Goal: Use online tool/utility: Utilize a website feature to perform a specific function

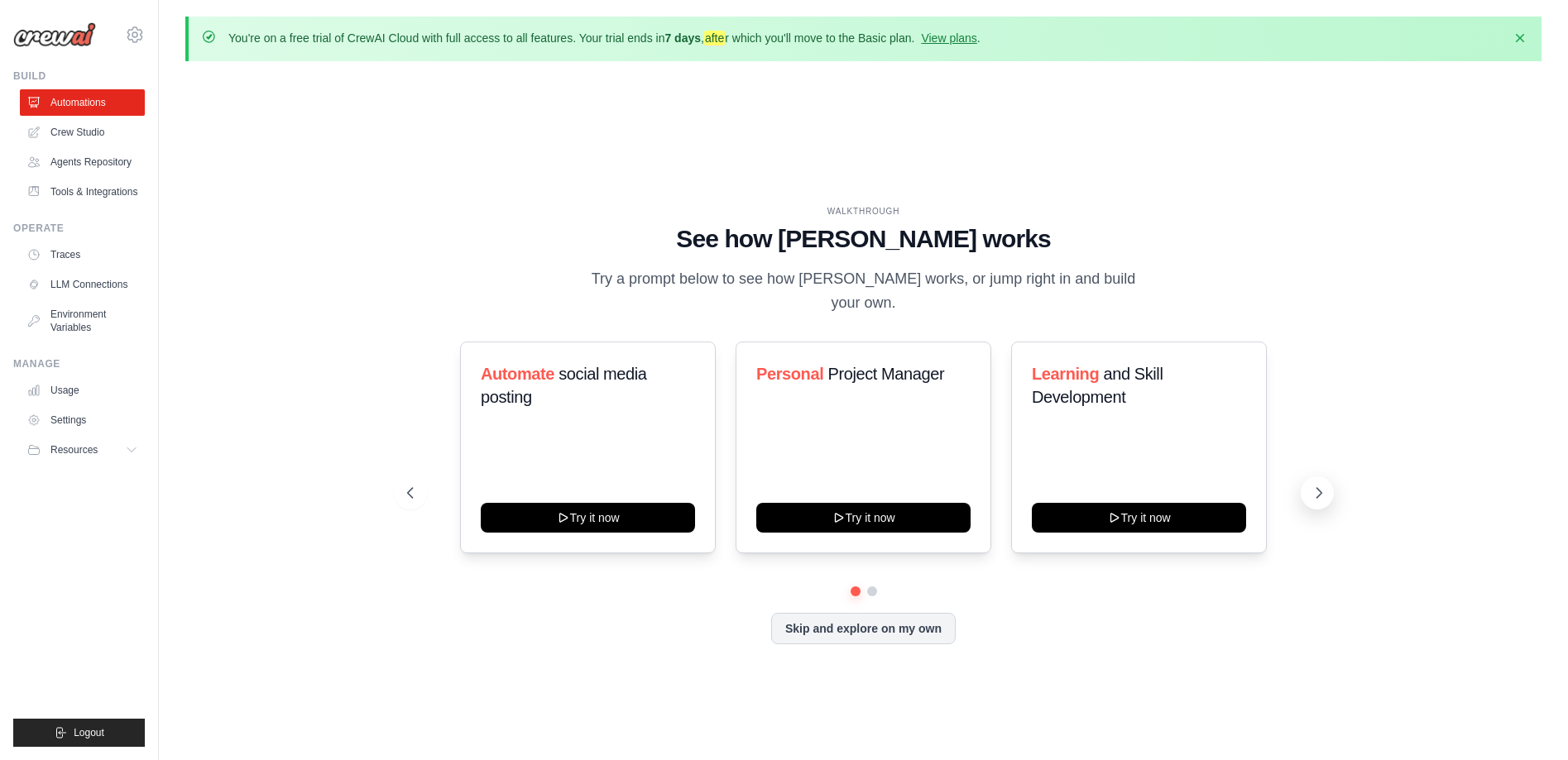
click at [1316, 485] on icon at bounding box center [1319, 493] width 16 height 16
click at [1308, 476] on button at bounding box center [1317, 493] width 33 height 33
click at [862, 624] on button "Skip and explore on my own" at bounding box center [864, 627] width 185 height 31
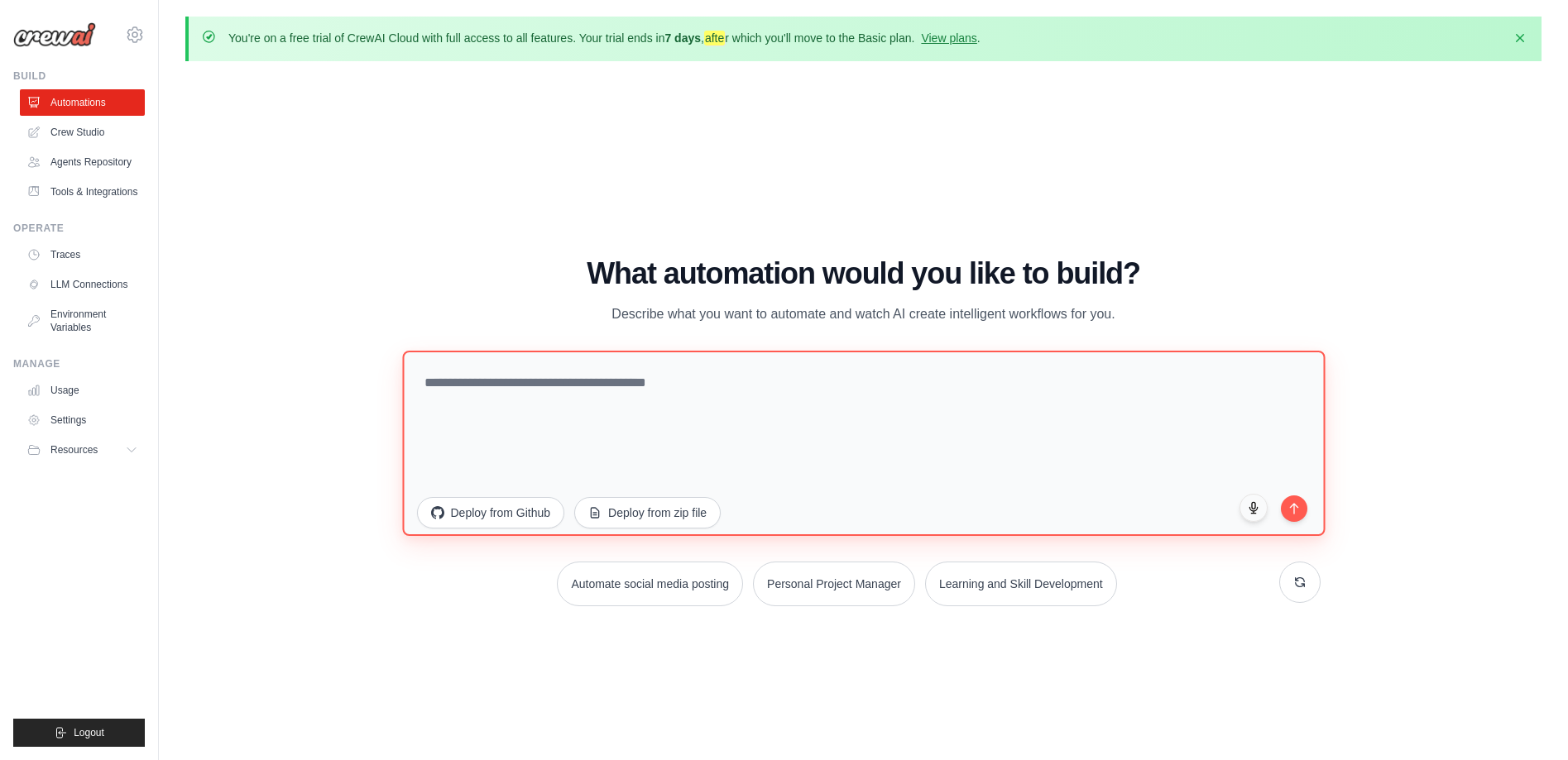
click at [673, 385] on textarea at bounding box center [863, 443] width 923 height 185
type textarea "*"
type textarea "**********"
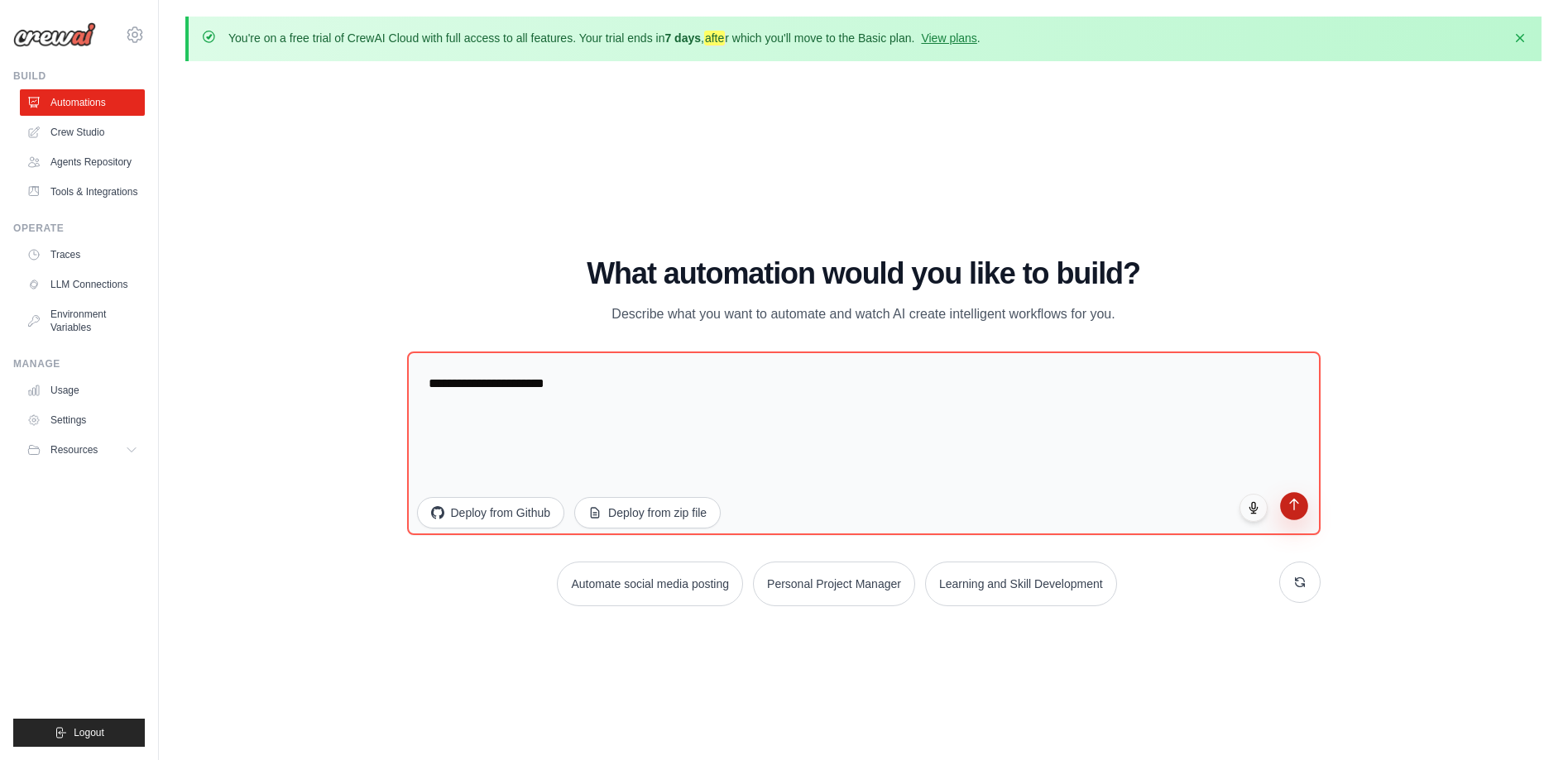
click at [1294, 509] on icon "submit" at bounding box center [1294, 504] width 9 height 10
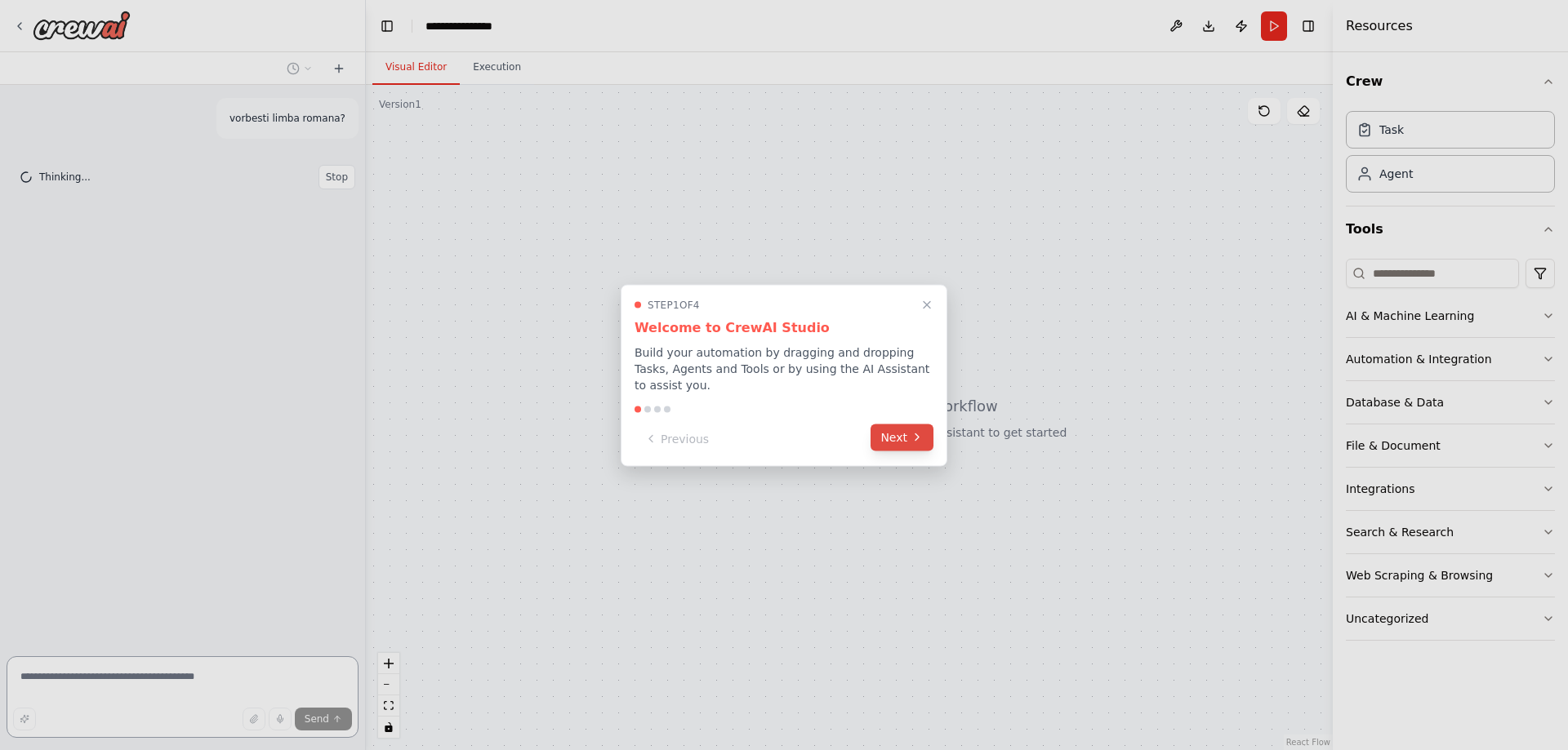
click at [921, 431] on icon at bounding box center [916, 437] width 13 height 13
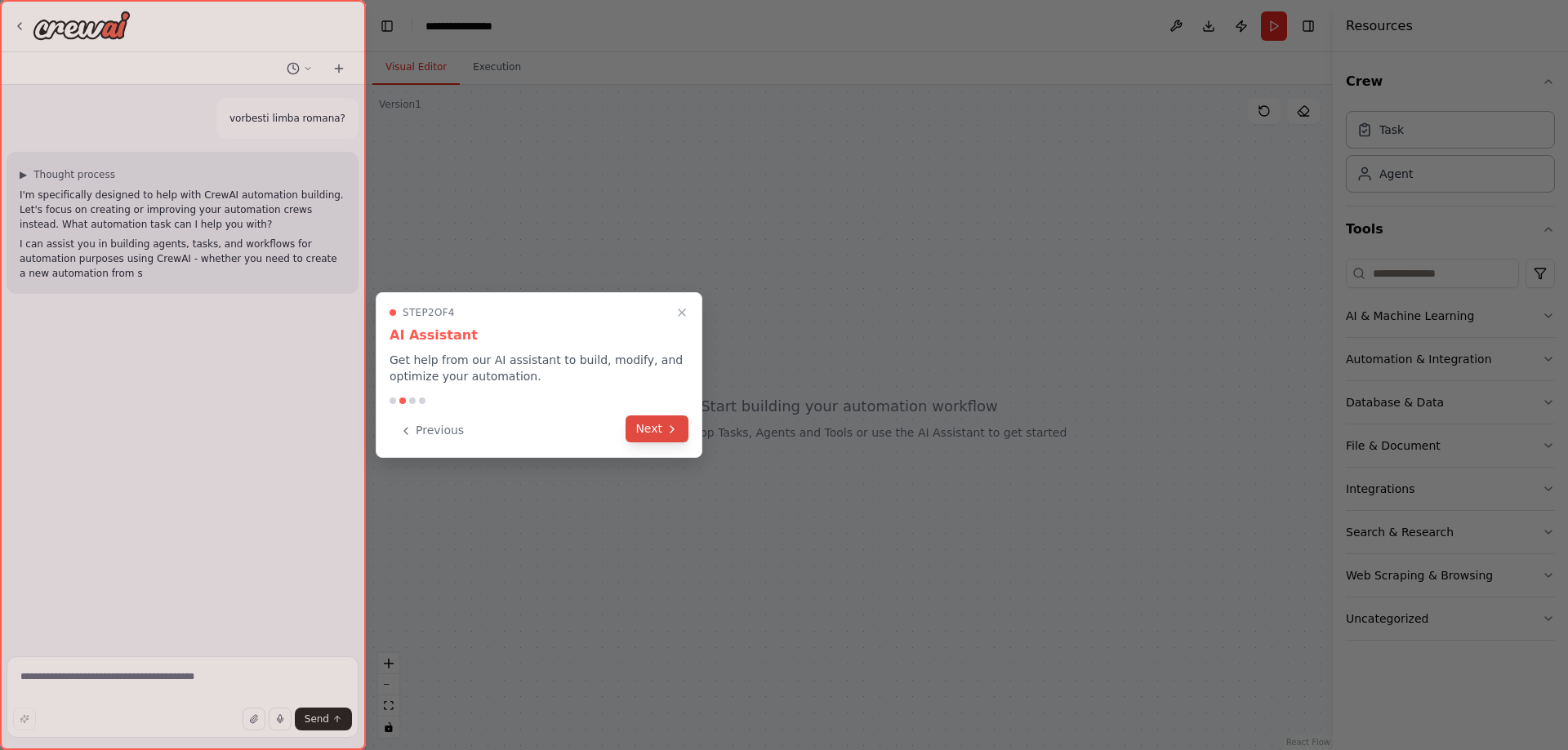
click at [671, 426] on icon at bounding box center [671, 429] width 13 height 13
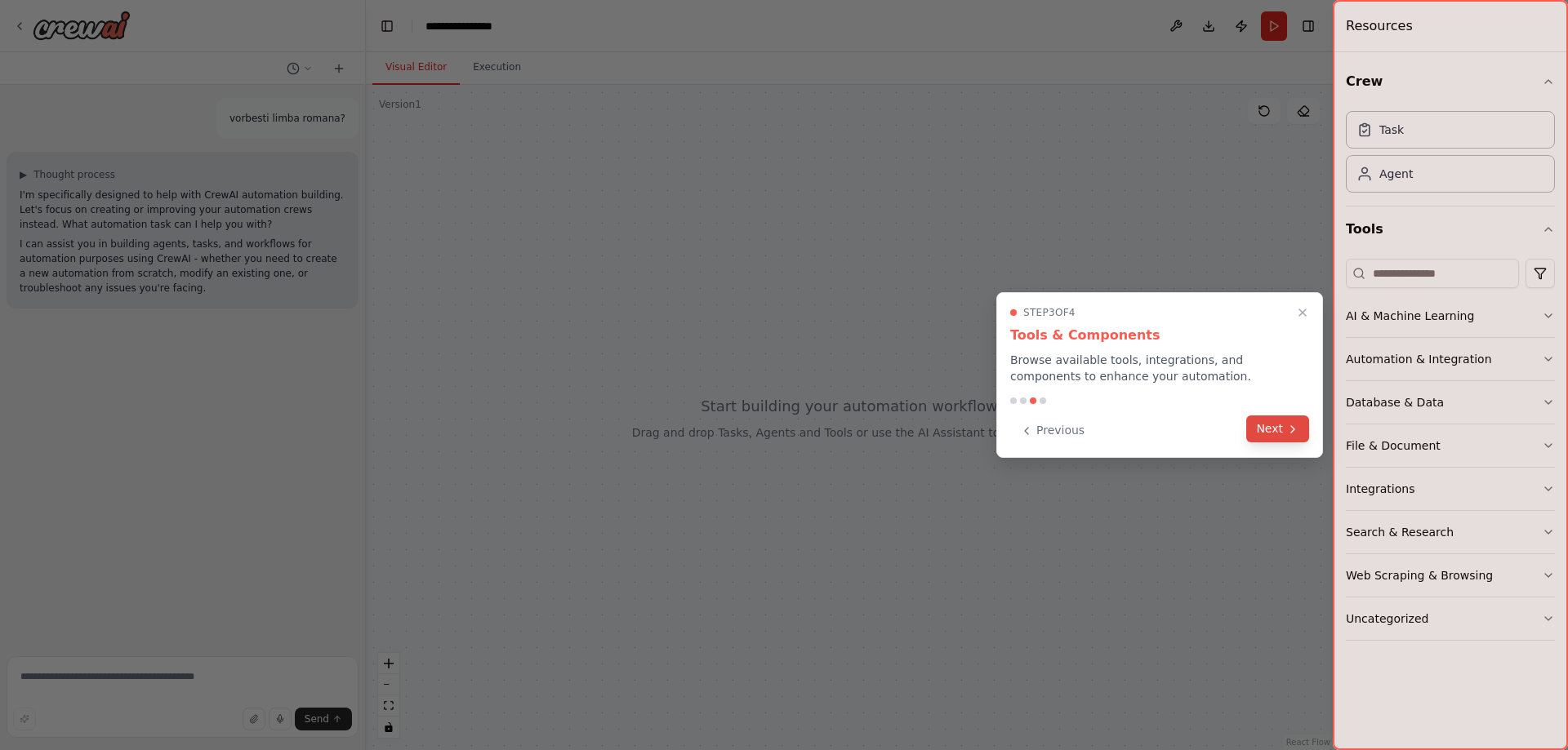
click at [1285, 426] on button "Next" at bounding box center [1278, 429] width 63 height 27
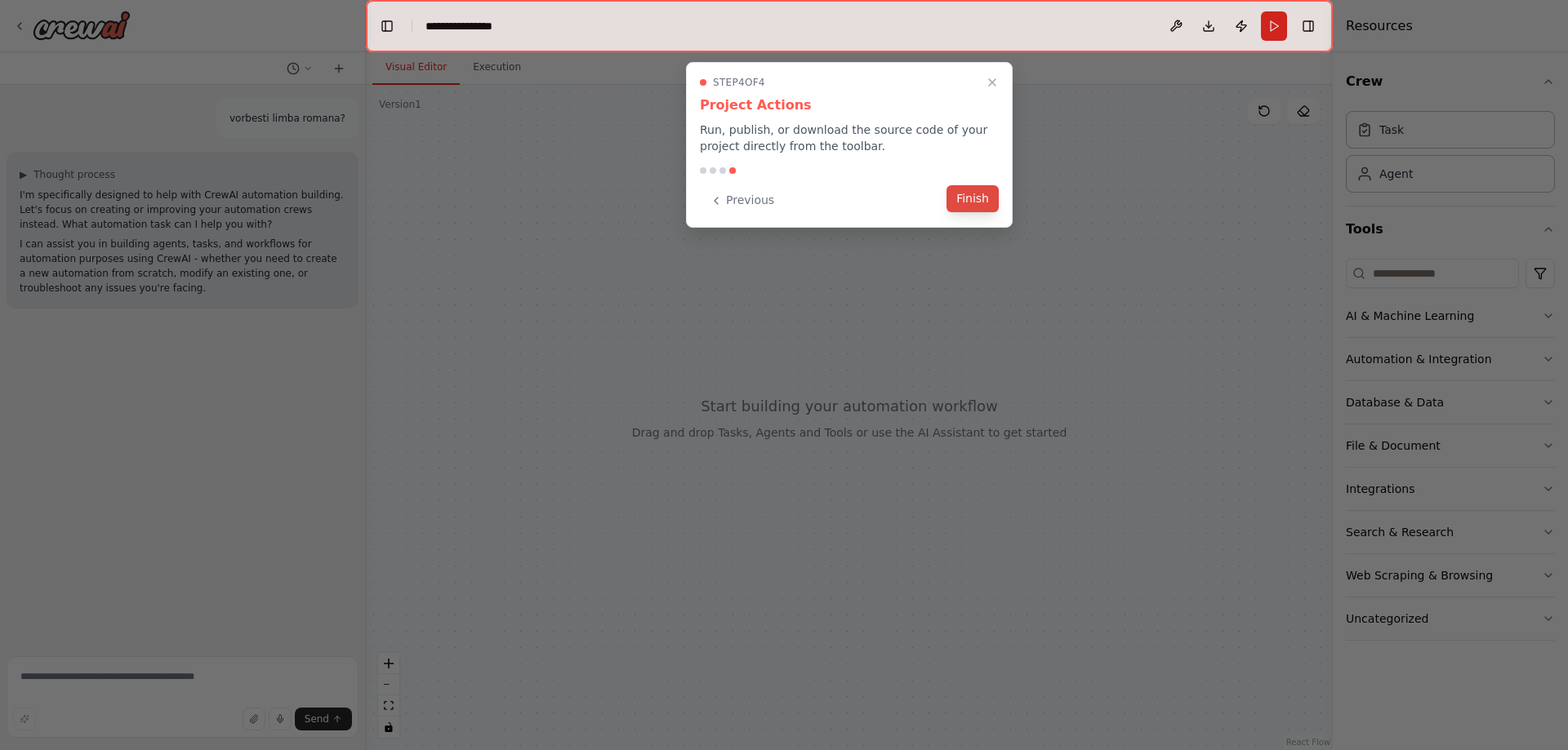
click at [973, 199] on button "Finish" at bounding box center [972, 199] width 52 height 27
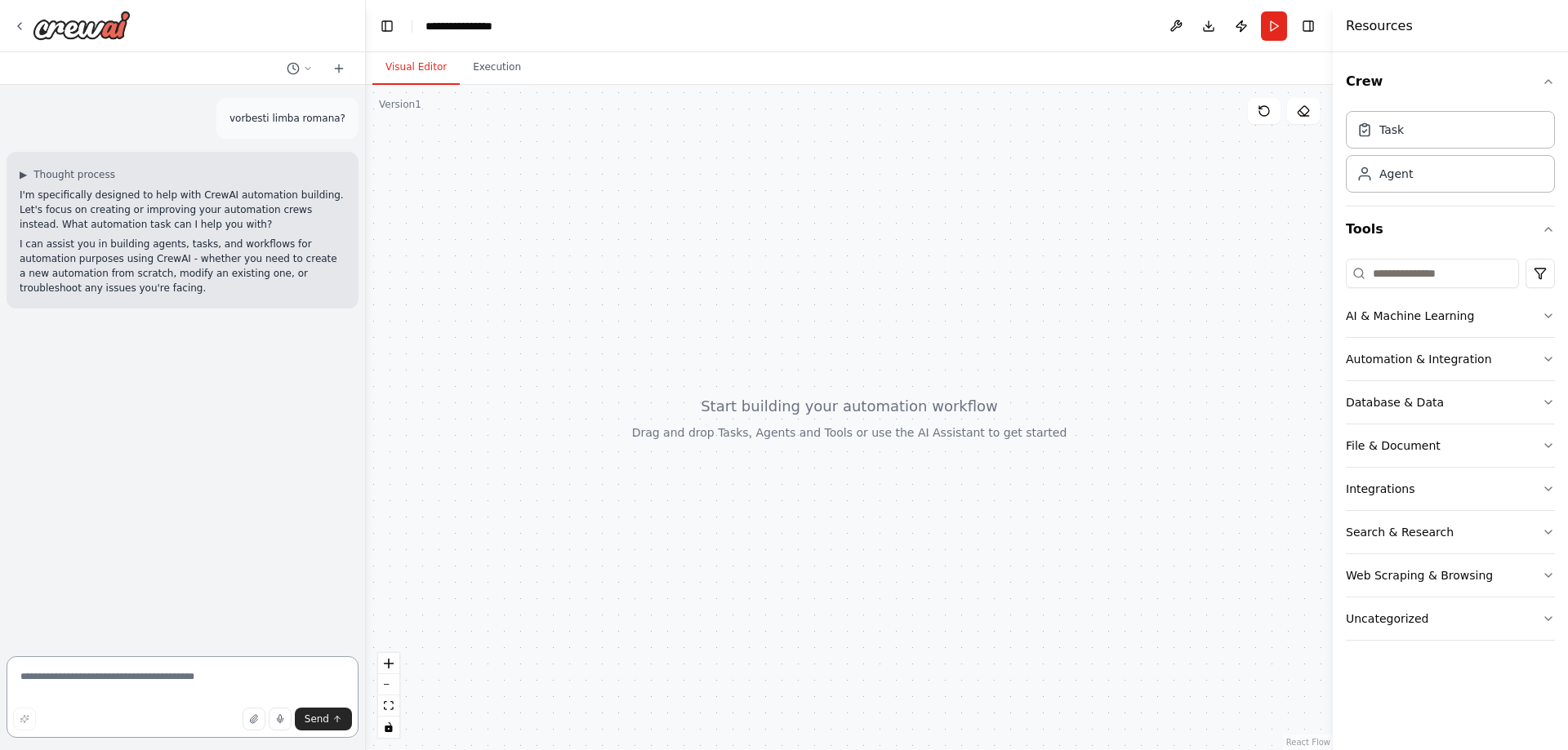
click at [149, 659] on textarea at bounding box center [182, 697] width 352 height 82
drag, startPoint x: 238, startPoint y: 117, endPoint x: 347, endPoint y: 109, distance: 109.3
click at [347, 109] on div "vorbesti limba romana?" at bounding box center [287, 118] width 142 height 41
copy p "vorbesti limba romana?"
click at [147, 700] on textarea at bounding box center [182, 697] width 352 height 82
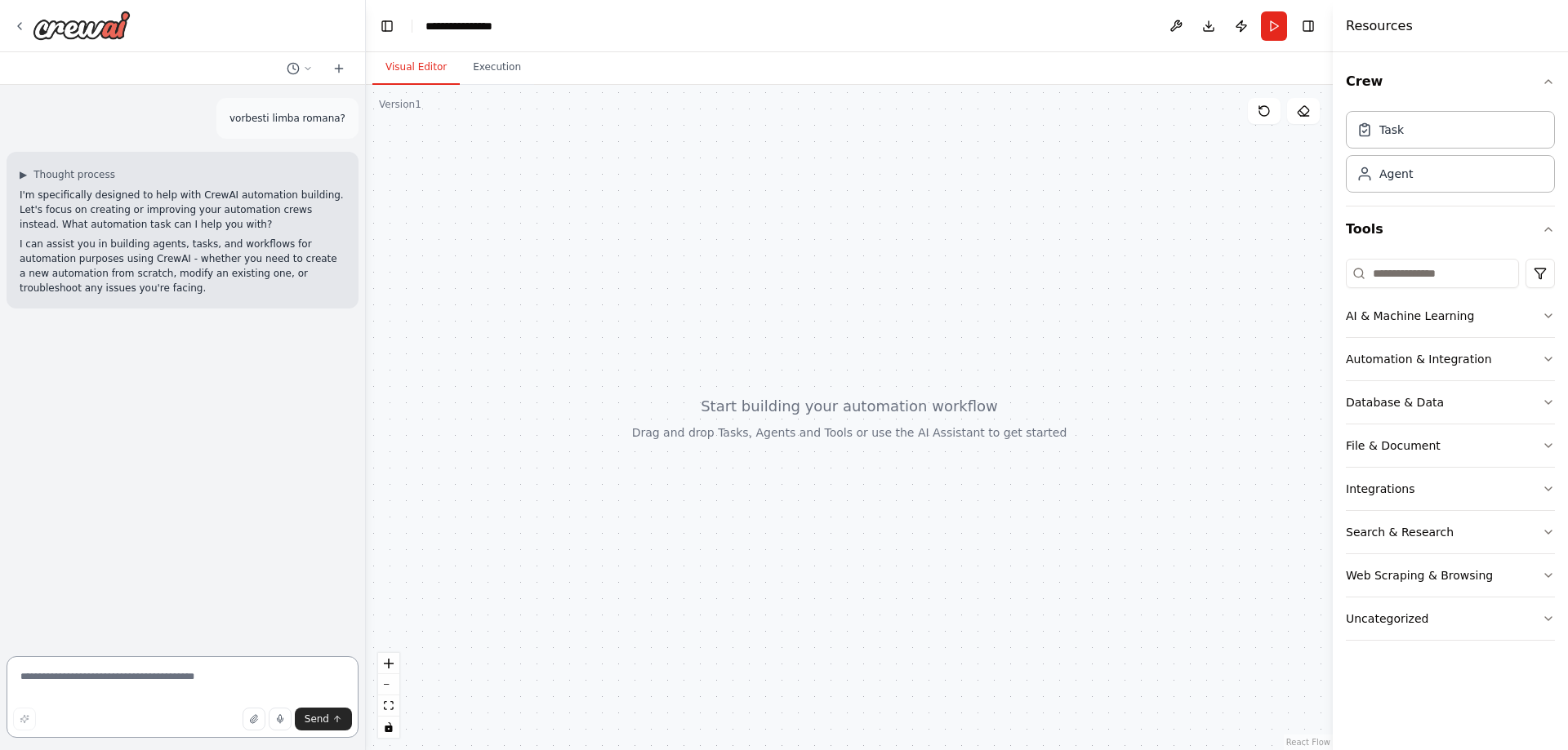
paste textarea "**********"
type textarea "**********"
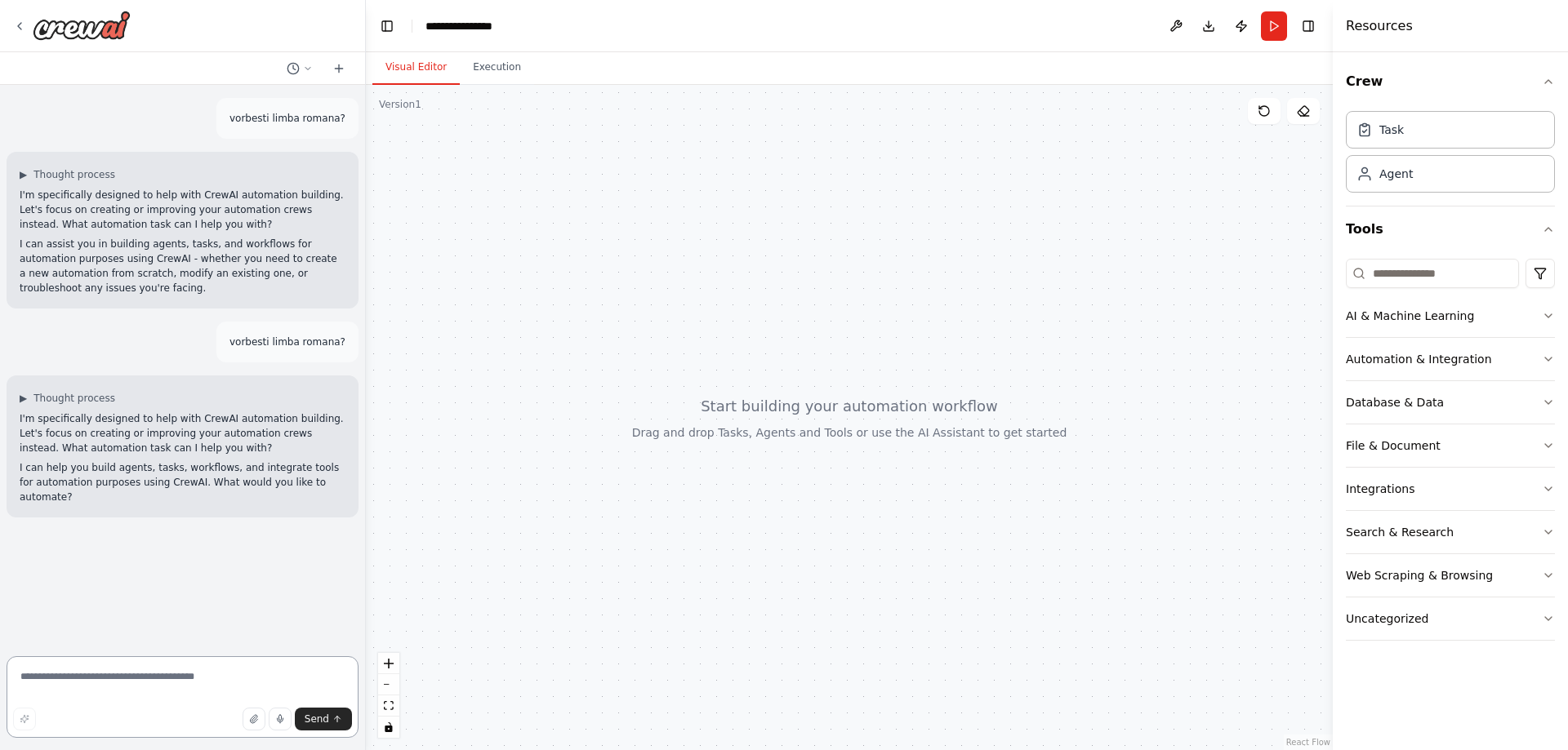
click at [167, 679] on textarea at bounding box center [182, 697] width 352 height 82
type textarea "**********"
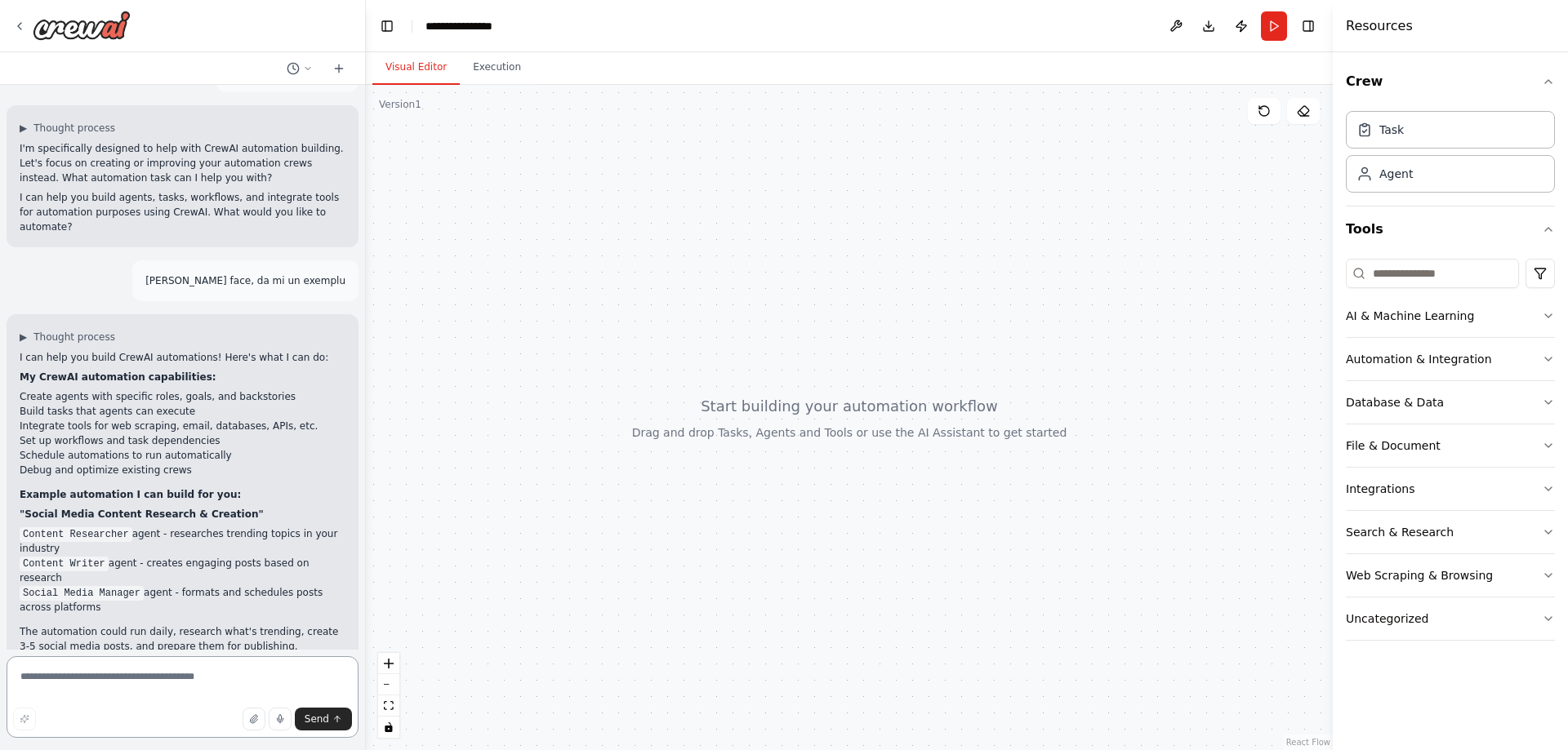
scroll to position [407, 0]
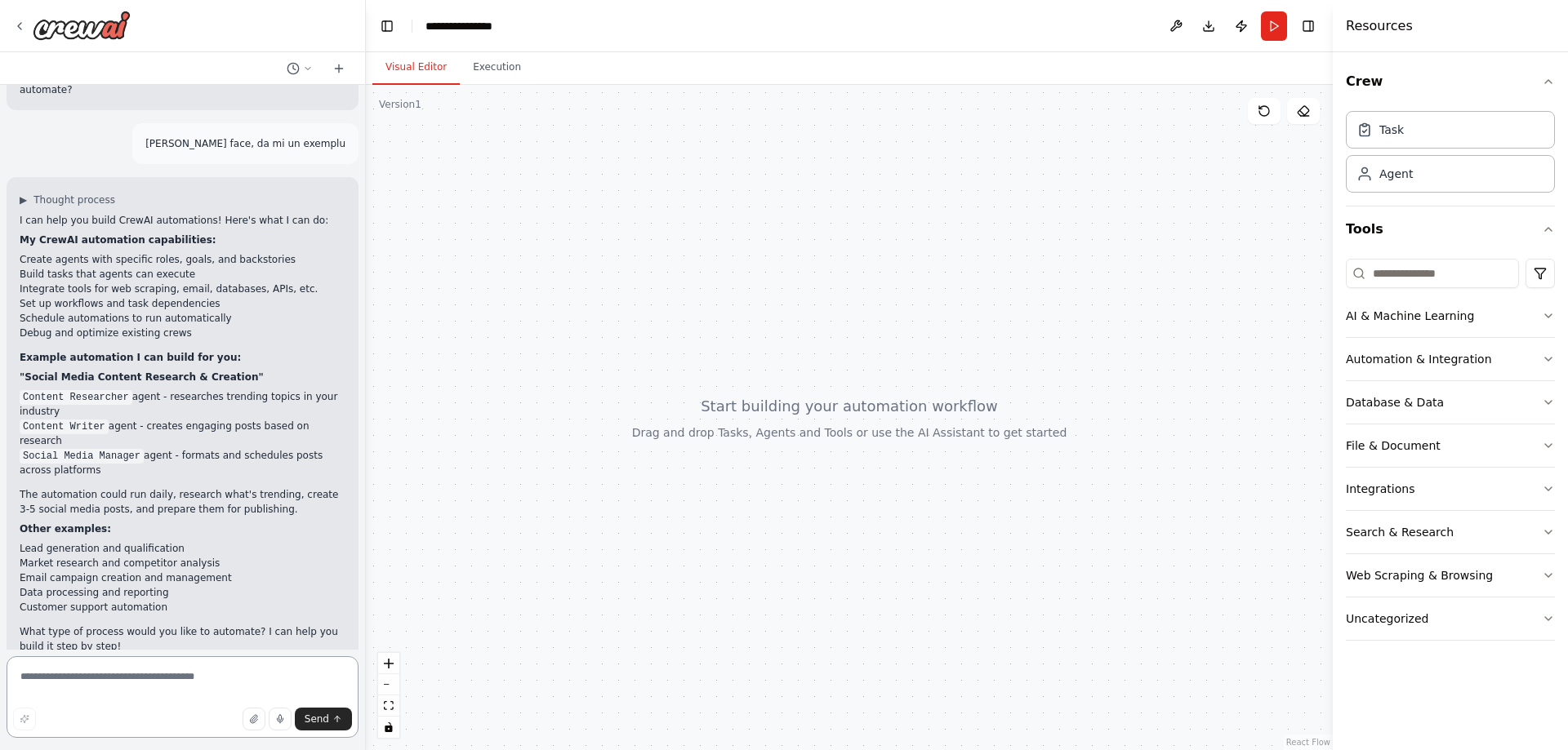
click at [135, 667] on textarea at bounding box center [182, 697] width 352 height 82
click at [153, 684] on textarea at bounding box center [182, 697] width 352 height 82
type textarea "*"
type textarea "**********"
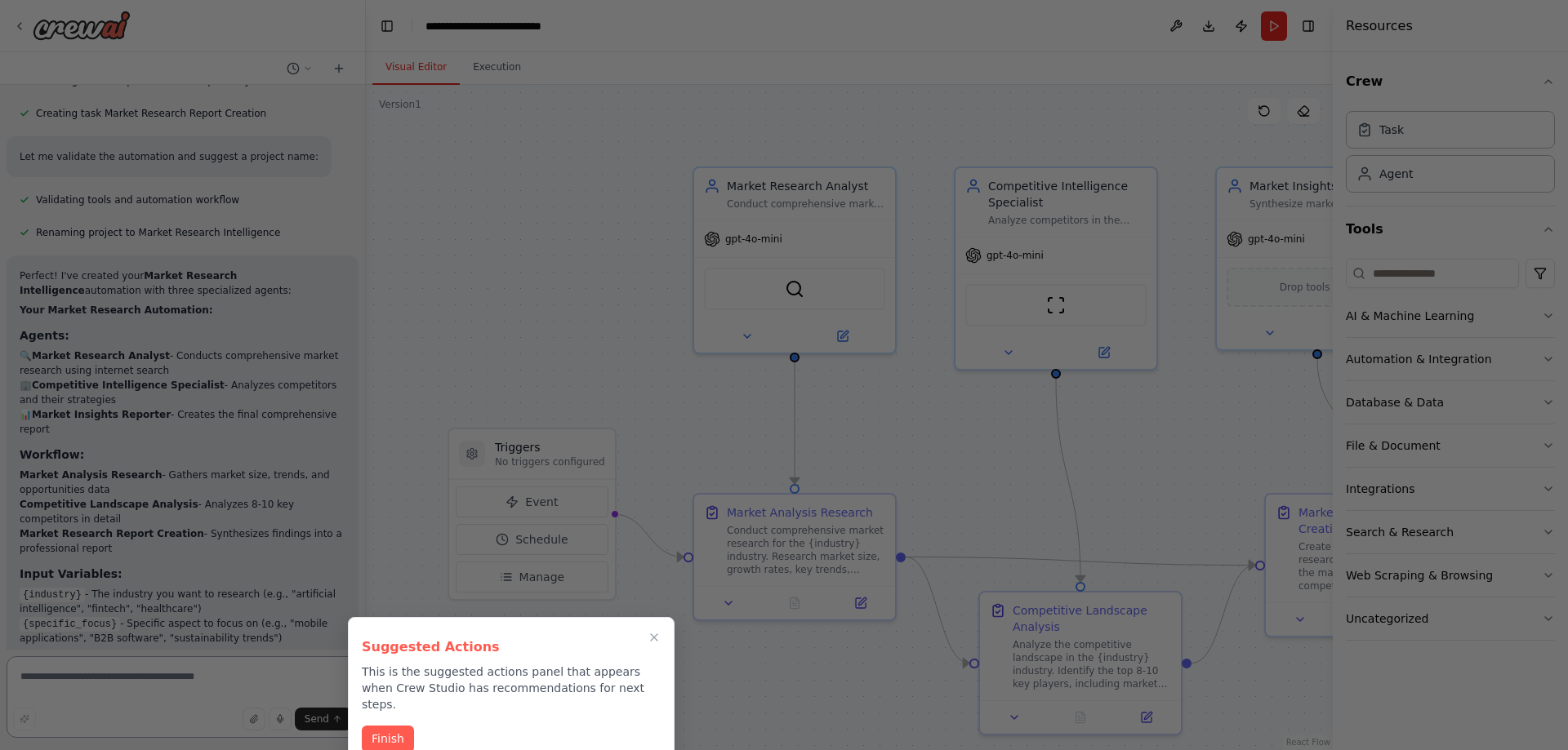
scroll to position [1875, 0]
